Goal: Check status: Check status

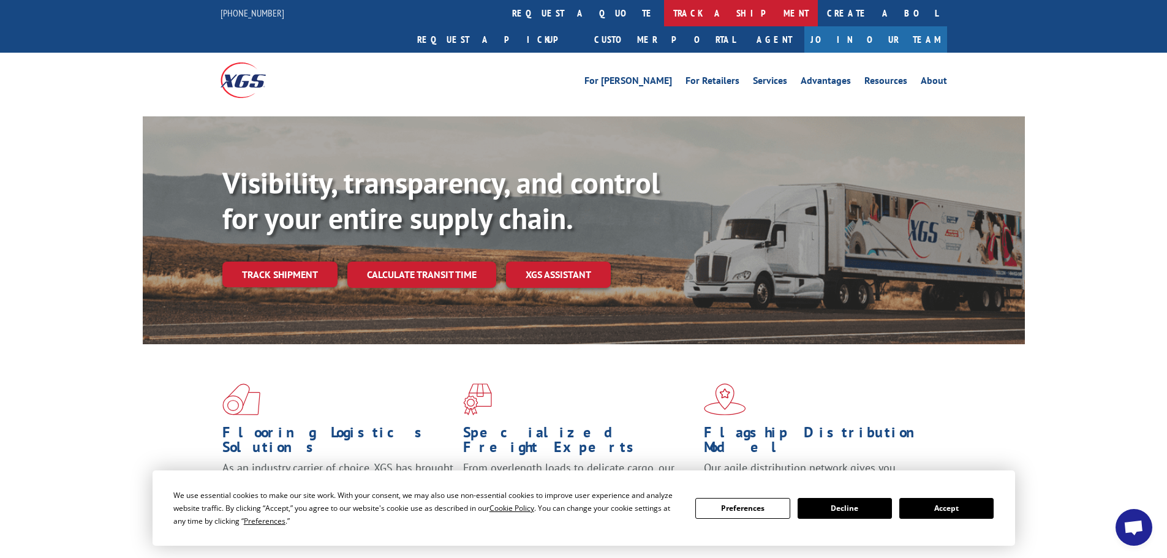
click at [664, 12] on link "track a shipment" at bounding box center [741, 13] width 154 height 26
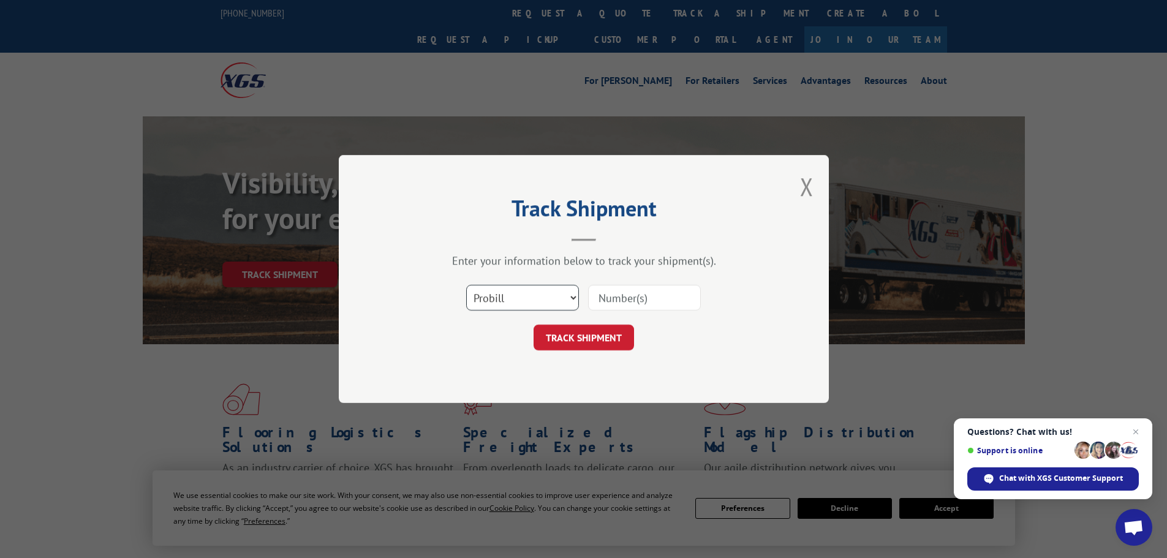
drag, startPoint x: 517, startPoint y: 300, endPoint x: 516, endPoint y: 307, distance: 7.6
click at [517, 301] on select "Select category... Probill BOL PO" at bounding box center [522, 298] width 113 height 26
select select "po"
click at [466, 285] on select "Select category... Probill BOL PO" at bounding box center [522, 298] width 113 height 26
click at [596, 290] on input at bounding box center [644, 298] width 113 height 26
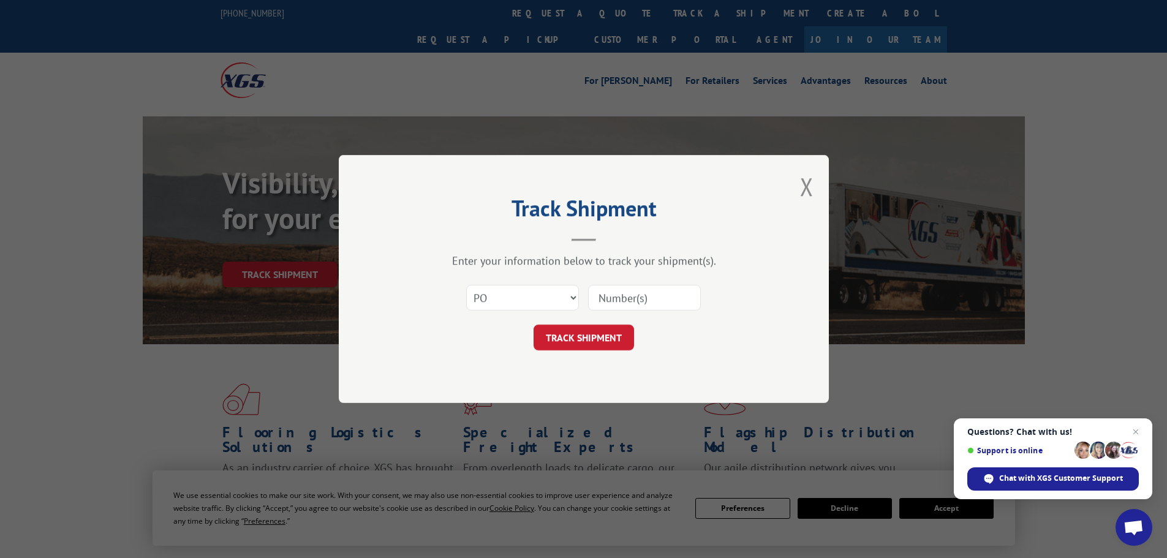
paste input "21454387"
type input "21454387"
click at [585, 336] on button "TRACK SHIPMENT" at bounding box center [583, 338] width 100 height 26
